Goal: Find contact information: Find contact information

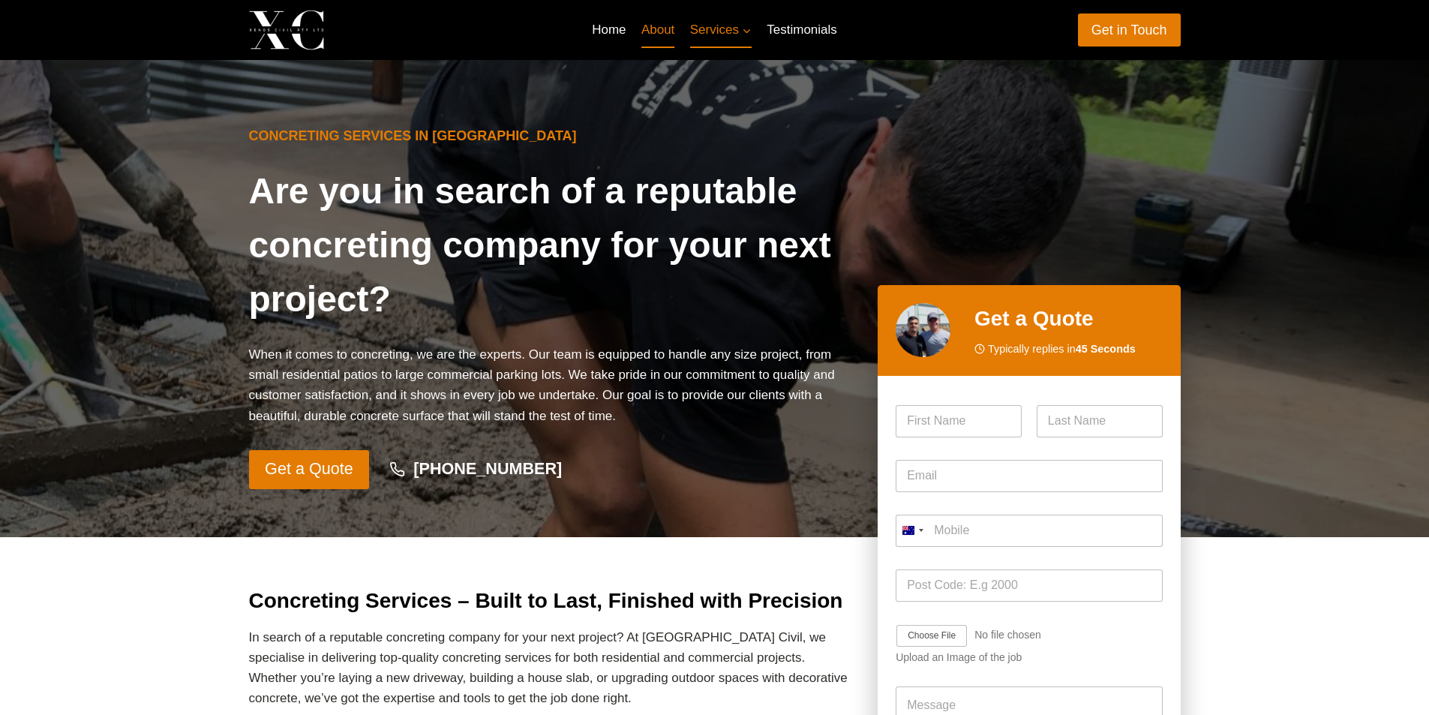
click at [659, 29] on link "About" at bounding box center [658, 30] width 49 height 36
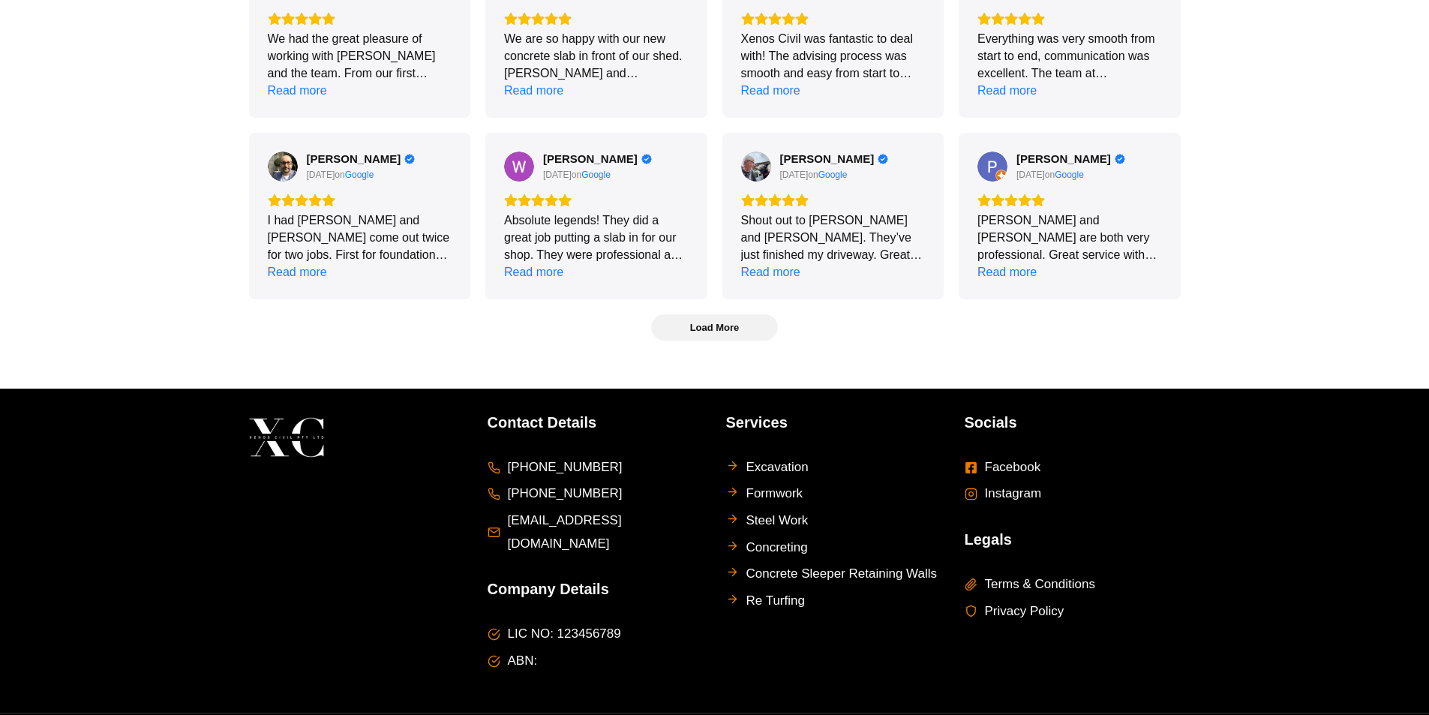
scroll to position [3832, 0]
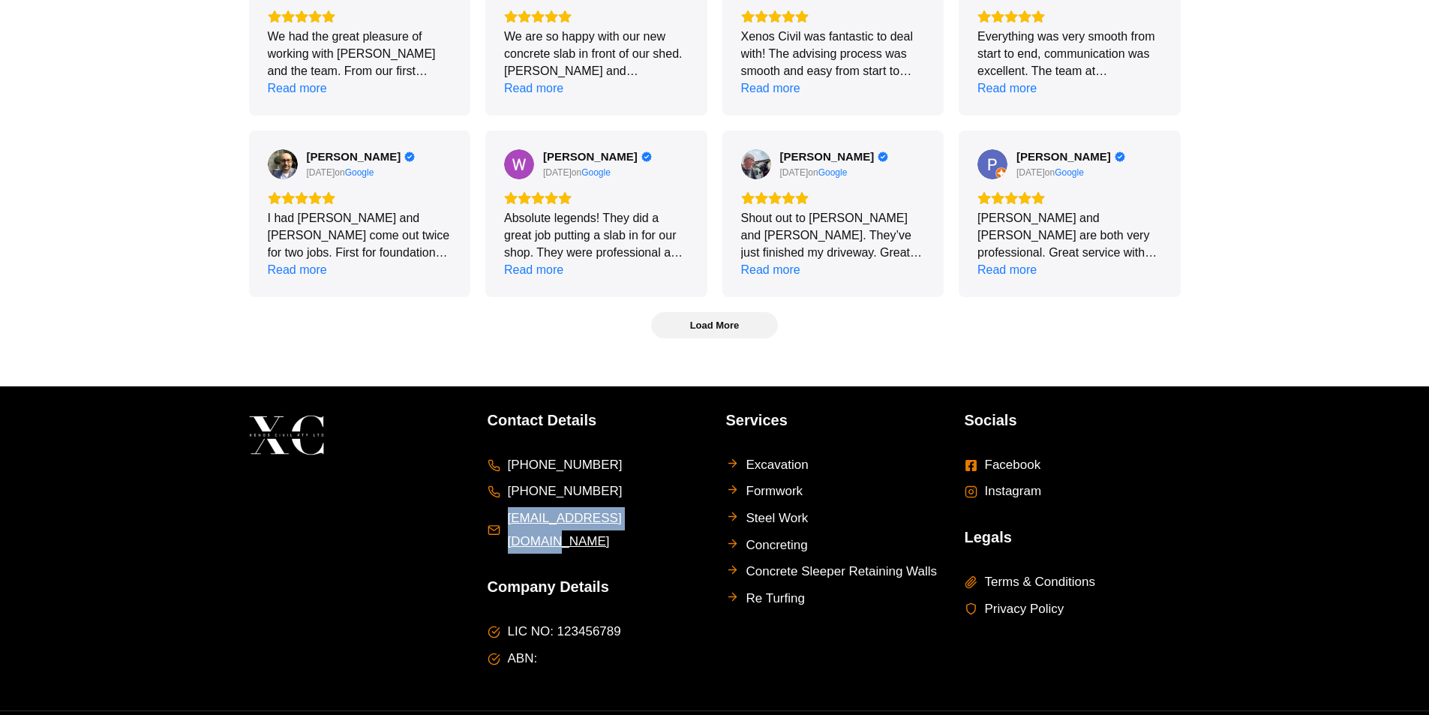
drag, startPoint x: 651, startPoint y: 483, endPoint x: 507, endPoint y: 485, distance: 144.0
click at [507, 507] on li "[EMAIL_ADDRESS][DOMAIN_NAME]" at bounding box center [595, 530] width 216 height 46
copy span "[EMAIL_ADDRESS][DOMAIN_NAME]"
click at [644, 507] on li "[EMAIL_ADDRESS][DOMAIN_NAME]" at bounding box center [595, 530] width 216 height 46
copy span "[EMAIL_ADDRESS][DOMAIN_NAME]"
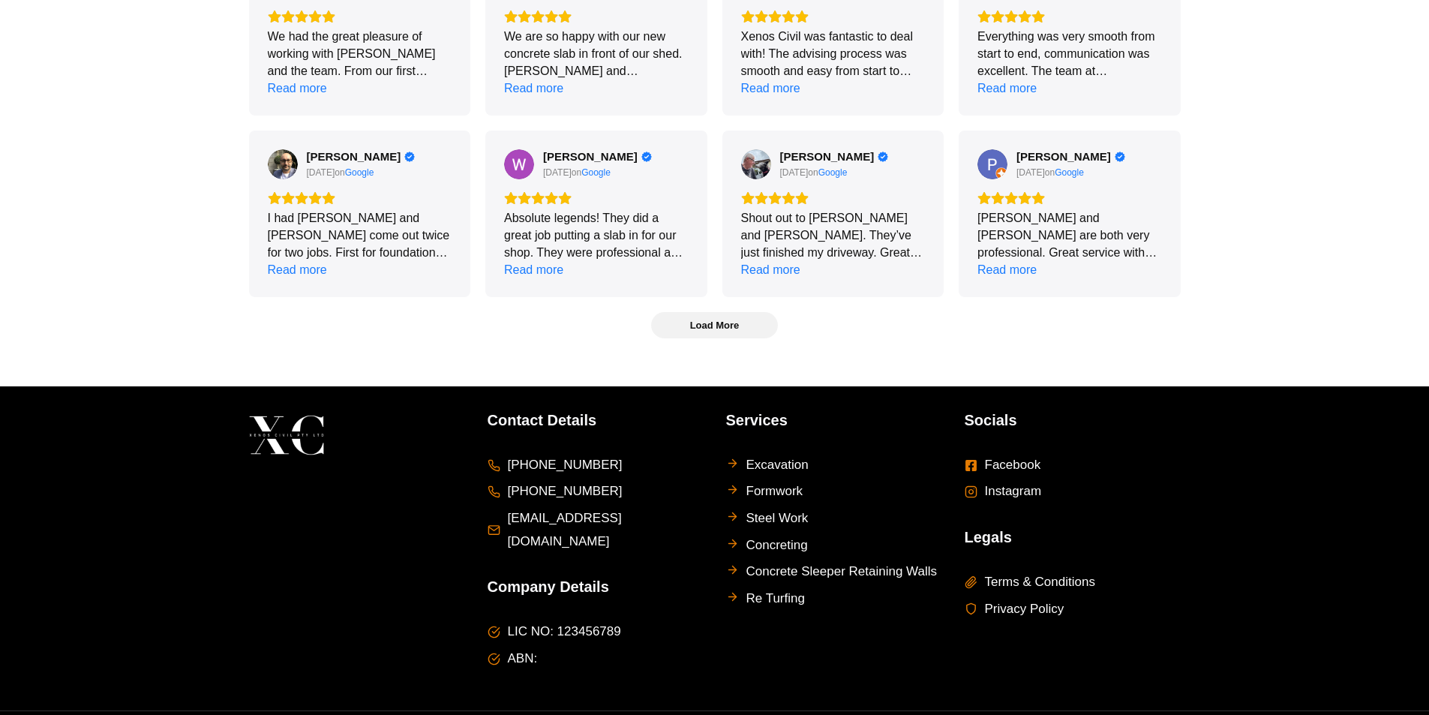
click at [616, 620] on li "LIC NO: 123456789" at bounding box center [595, 631] width 216 height 23
drag, startPoint x: 604, startPoint y: 576, endPoint x: 556, endPoint y: 575, distance: 48.8
click at [556, 620] on span "LIC NO: 123456789" at bounding box center [564, 631] width 113 height 23
click at [367, 586] on div at bounding box center [357, 549] width 216 height 280
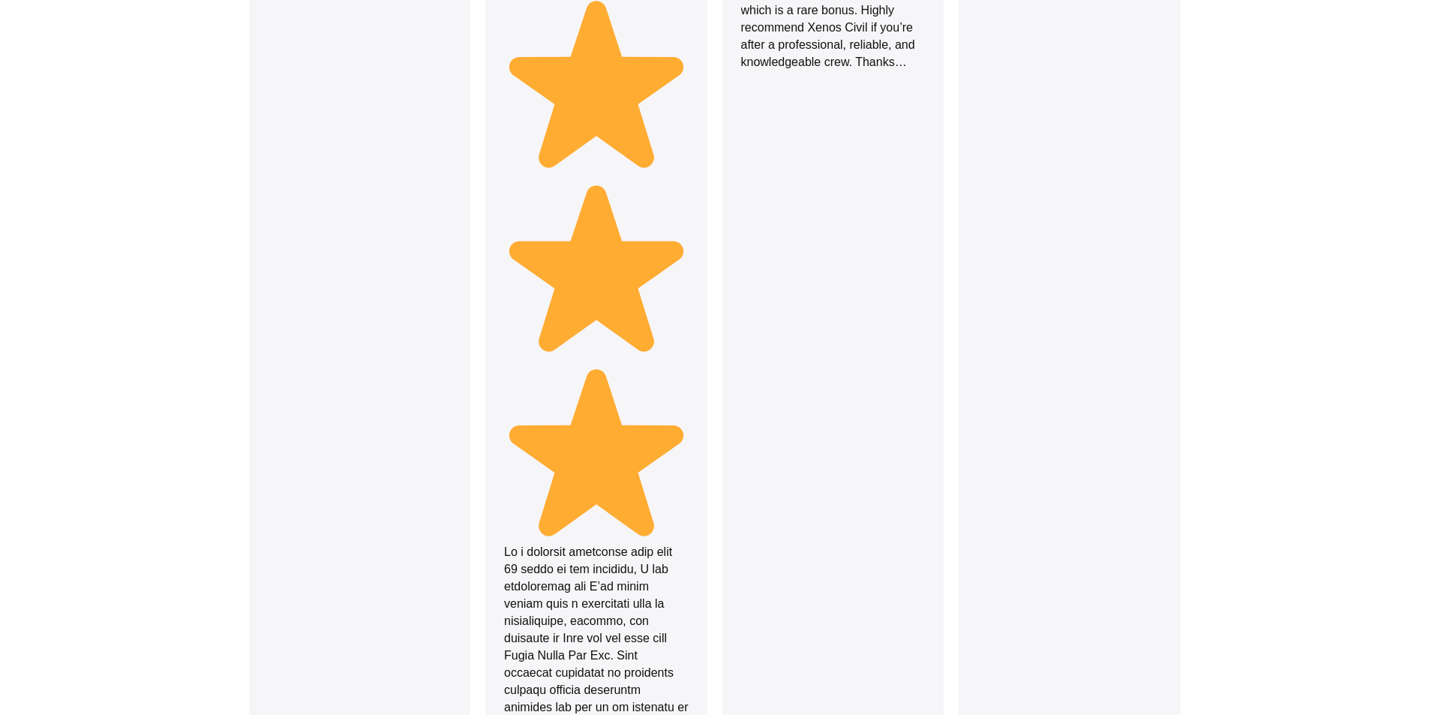
scroll to position [0, 0]
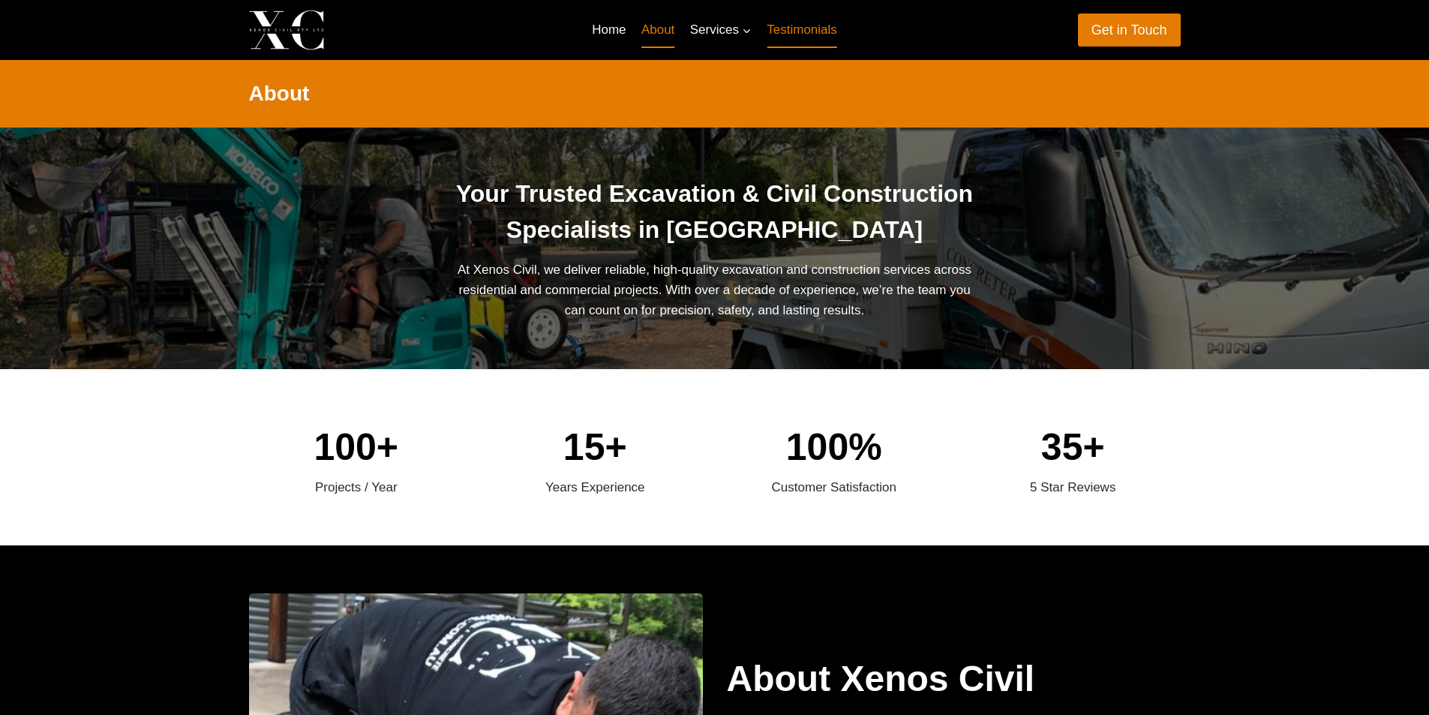
click at [798, 32] on link "Testimonials" at bounding box center [801, 30] width 85 height 36
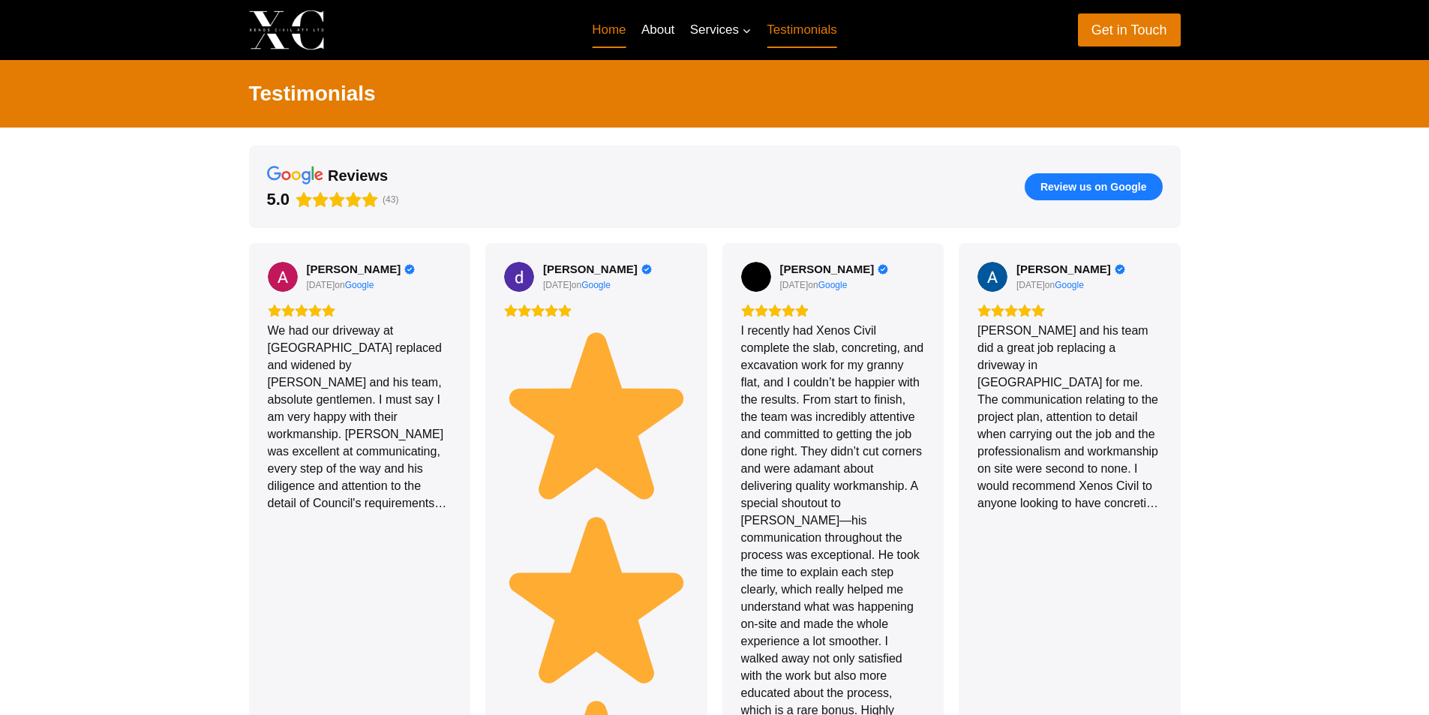
click at [609, 32] on link "Home" at bounding box center [608, 30] width 49 height 36
